Goal: Transaction & Acquisition: Purchase product/service

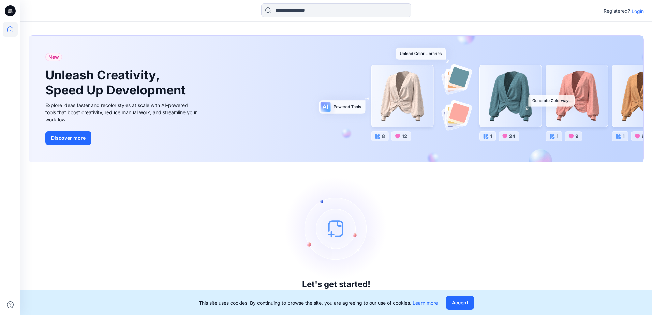
click at [637, 15] on div "Registered? Login" at bounding box center [624, 11] width 40 height 8
click at [640, 11] on p "Login" at bounding box center [638, 11] width 12 height 7
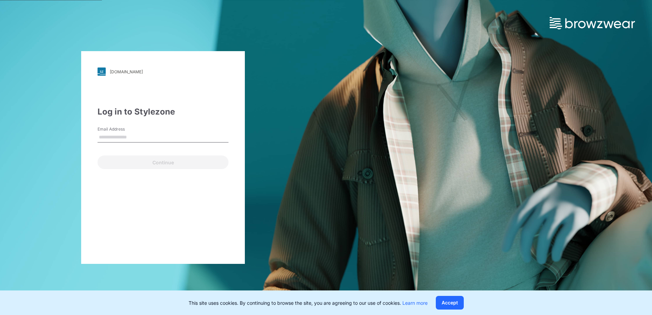
drag, startPoint x: 105, startPoint y: 139, endPoint x: 114, endPoint y: 140, distance: 8.6
click at [107, 139] on input "Email Address" at bounding box center [163, 137] width 131 height 10
type input "**********"
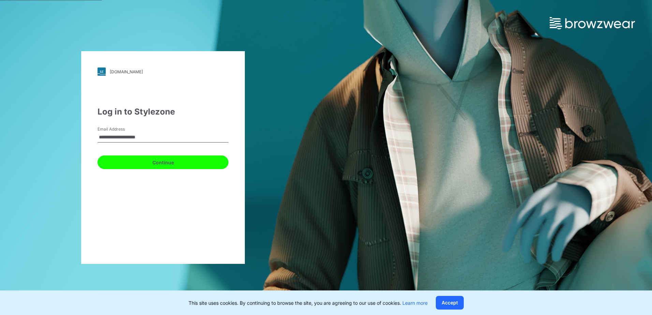
click at [127, 161] on button "Continue" at bounding box center [163, 163] width 131 height 14
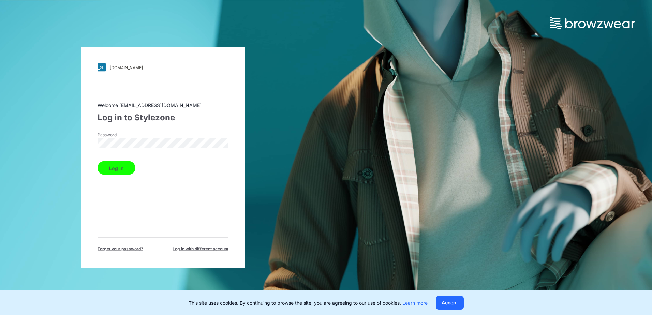
click at [117, 172] on button "Log in" at bounding box center [117, 168] width 38 height 14
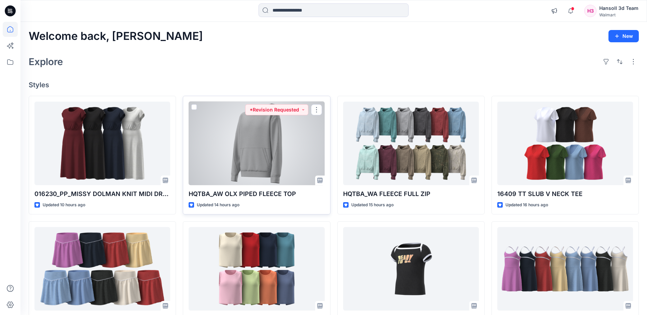
click at [241, 139] on div at bounding box center [257, 144] width 136 height 84
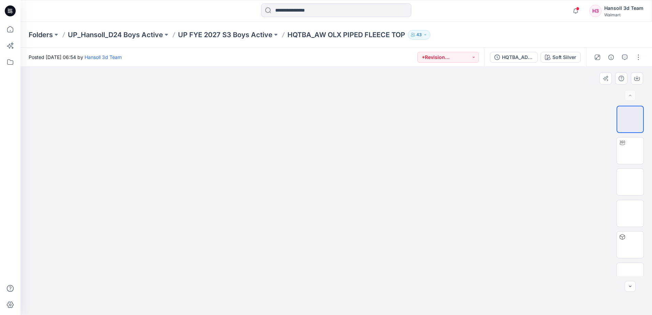
click at [204, 184] on div at bounding box center [336, 191] width 632 height 248
click at [228, 108] on div at bounding box center [336, 191] width 632 height 248
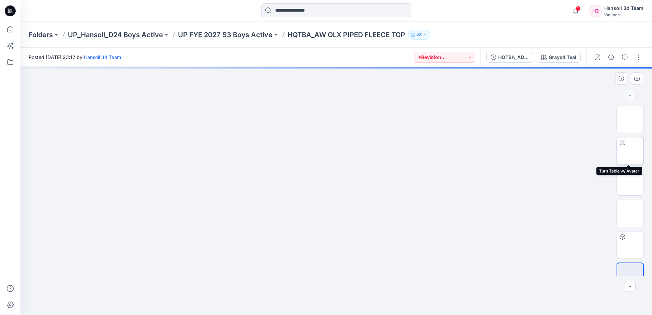
click at [630, 151] on img at bounding box center [630, 151] width 0 height 0
drag, startPoint x: 354, startPoint y: 114, endPoint x: 340, endPoint y: 324, distance: 210.2
click at [340, 315] on html "1 Notifications Your style HQTBA_AW OLX PIPED FLEECE TOP has been updated with …" at bounding box center [326, 157] width 652 height 315
drag, startPoint x: 362, startPoint y: 251, endPoint x: 363, endPoint y: 247, distance: 4.5
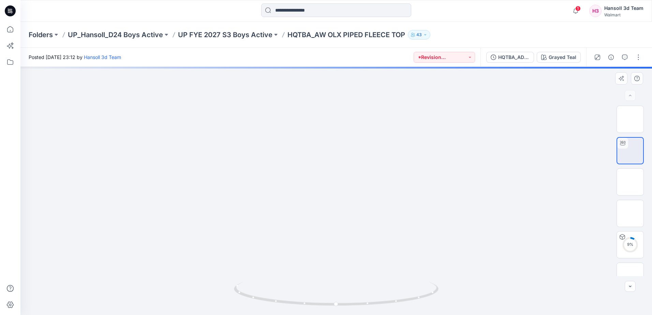
drag, startPoint x: 347, startPoint y: 238, endPoint x: 360, endPoint y: 214, distance: 28.1
click at [492, 21] on div "1 Notifications Your style HQTBA_AW OLX PIPED FLEECE TOP has been updated with …" at bounding box center [336, 11] width 632 height 22
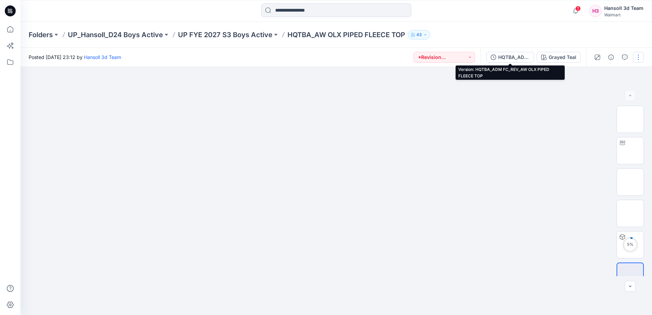
drag, startPoint x: 507, startPoint y: 56, endPoint x: 506, endPoint y: 60, distance: 4.3
click at [507, 56] on div "HQTBA_ADM FC_REV_AW OLX PIPED FLEECE TOP" at bounding box center [513, 58] width 31 height 8
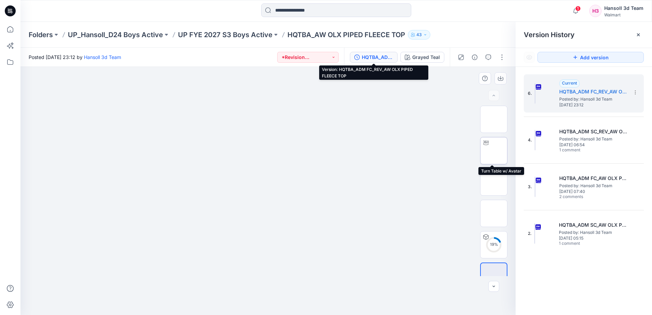
click at [494, 151] on img at bounding box center [494, 151] width 0 height 0
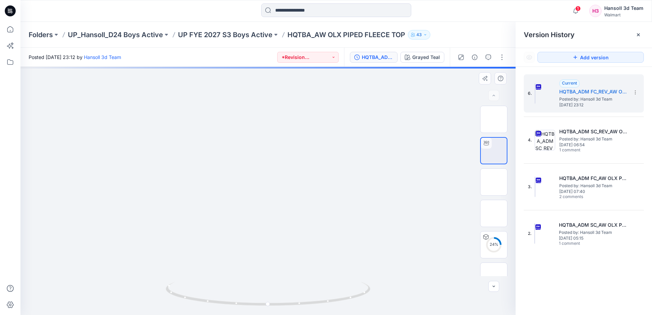
drag, startPoint x: 267, startPoint y: 140, endPoint x: 246, endPoint y: 272, distance: 133.7
drag, startPoint x: 251, startPoint y: 239, endPoint x: 349, endPoint y: 179, distance: 115.1
drag, startPoint x: 330, startPoint y: 219, endPoint x: 323, endPoint y: 213, distance: 9.2
